Goal: Information Seeking & Learning: Learn about a topic

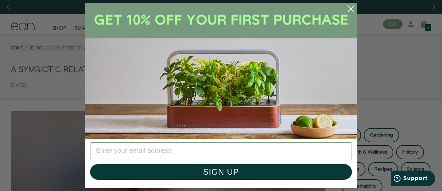
click at [353, 4] on circle "Close dialog" at bounding box center [351, 8] width 15 height 15
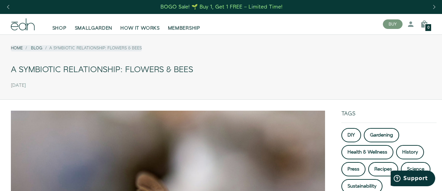
click at [169, 48] on div "Home Blog A Symbiotic Relationship: Flowers & Bees" at bounding box center [221, 51] width 421 height 22
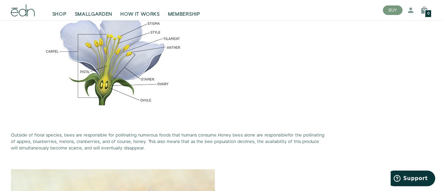
scroll to position [762, 0]
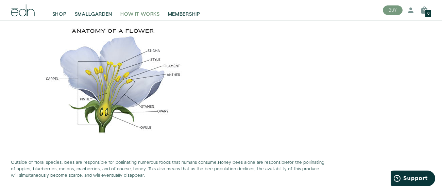
click at [142, 11] on span "HOW IT WORKS" at bounding box center [139, 14] width 39 height 7
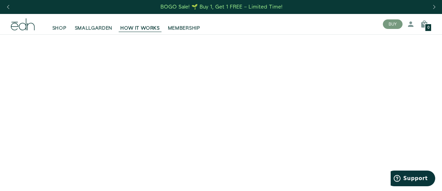
click at [365, 81] on video at bounding box center [221, 144] width 442 height 221
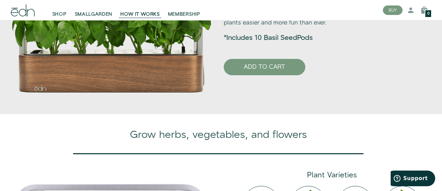
scroll to position [489, 0]
